Goal: Task Accomplishment & Management: Manage account settings

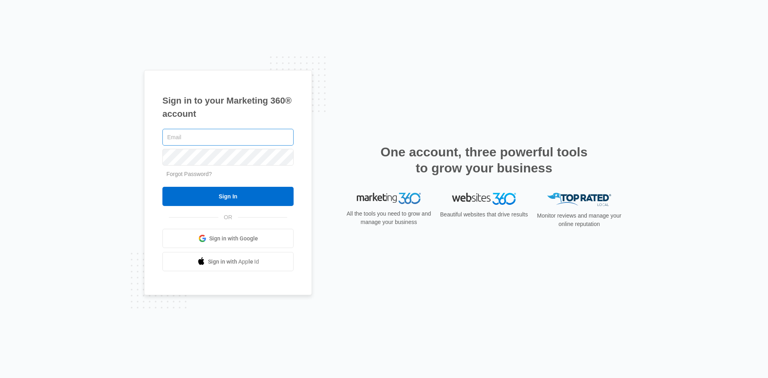
click at [220, 134] on input "text" at bounding box center [227, 137] width 131 height 17
type input "[EMAIL_ADDRESS][DOMAIN_NAME]"
click at [162, 187] on input "Sign In" at bounding box center [227, 196] width 131 height 19
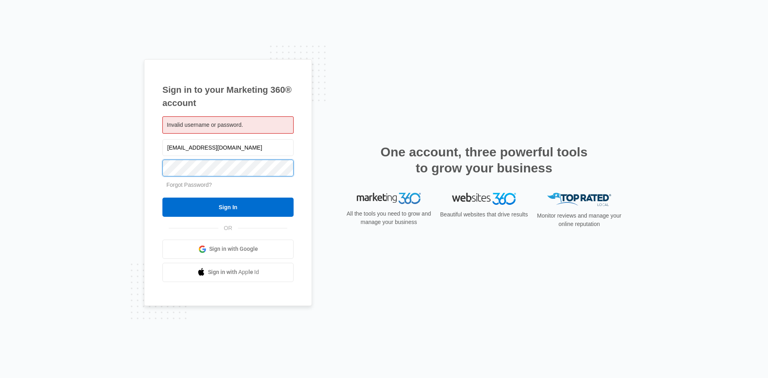
click at [162, 198] on input "Sign In" at bounding box center [227, 207] width 131 height 19
drag, startPoint x: 255, startPoint y: 146, endPoint x: 164, endPoint y: 145, distance: 91.2
click at [164, 145] on input "[EMAIL_ADDRESS][DOMAIN_NAME]" at bounding box center [227, 147] width 131 height 17
type input "Jmunn@acehydroseeding.com"
click at [444, 72] on div "Sign in to your Marketing 360® account Invalid username or password. Jmunn@aceh…" at bounding box center [384, 189] width 480 height 260
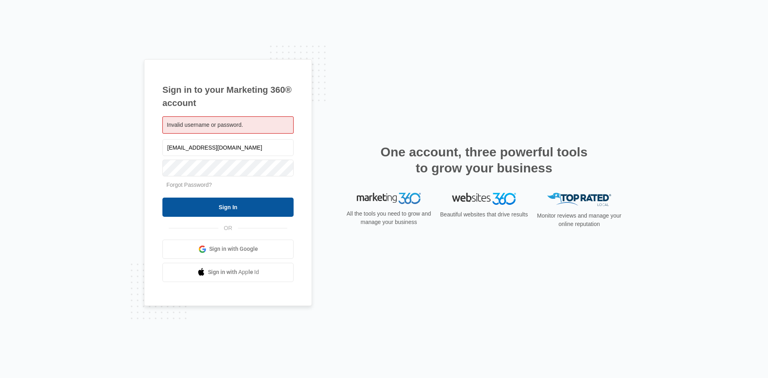
click at [216, 203] on input "Sign In" at bounding box center [227, 207] width 131 height 19
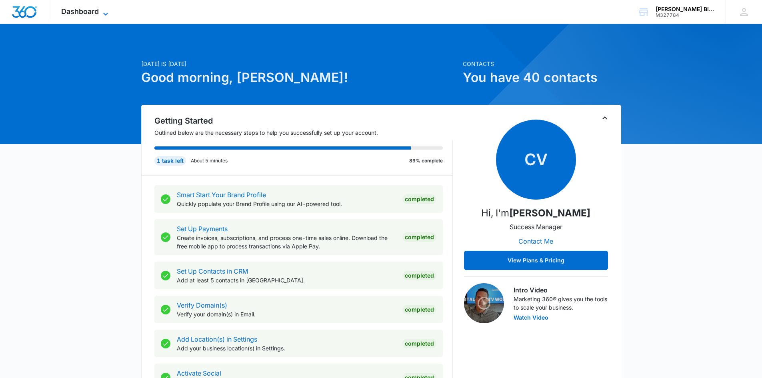
click at [77, 9] on span "Dashboard" at bounding box center [80, 11] width 38 height 8
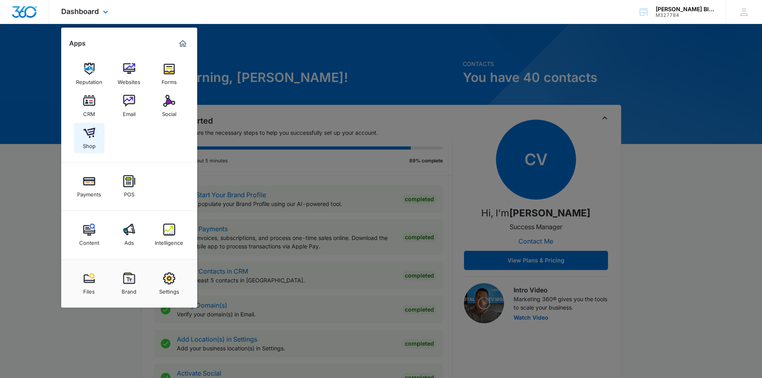
click at [86, 138] on img at bounding box center [89, 133] width 12 height 12
